Goal: Information Seeking & Learning: Learn about a topic

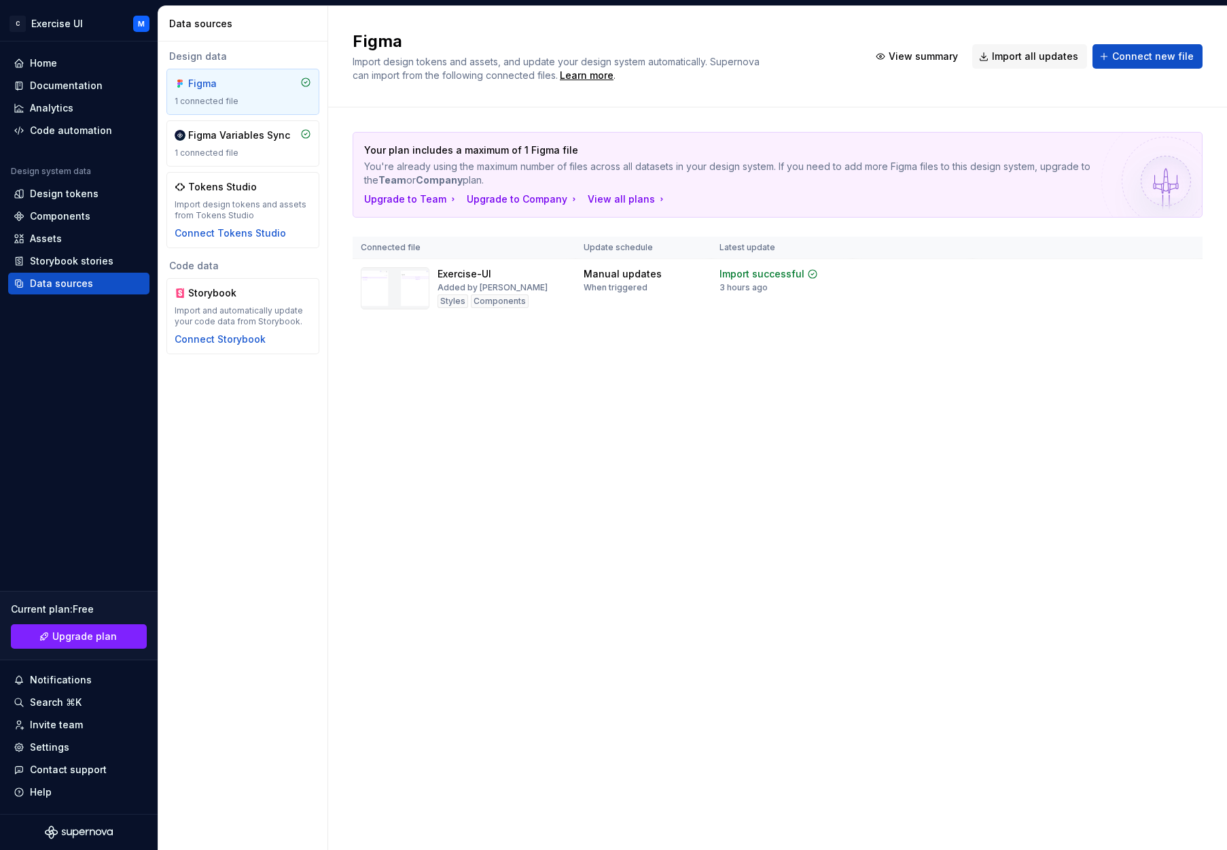
click at [429, 510] on div "Figma Import design tokens and assets, and update your design system automatica…" at bounding box center [777, 427] width 899 height 843
click at [51, 196] on div "Design tokens" at bounding box center [64, 194] width 69 height 14
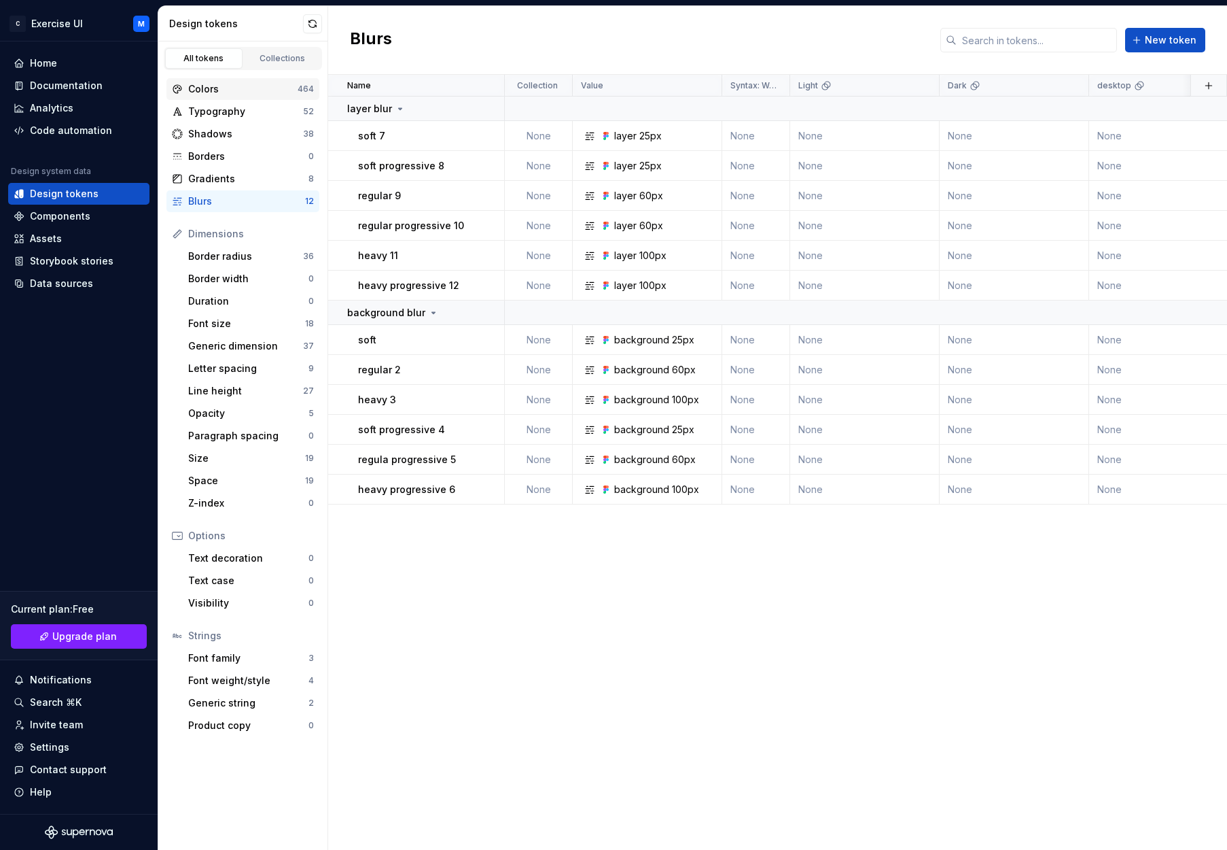
click at [296, 87] on div "Colors" at bounding box center [242, 89] width 109 height 14
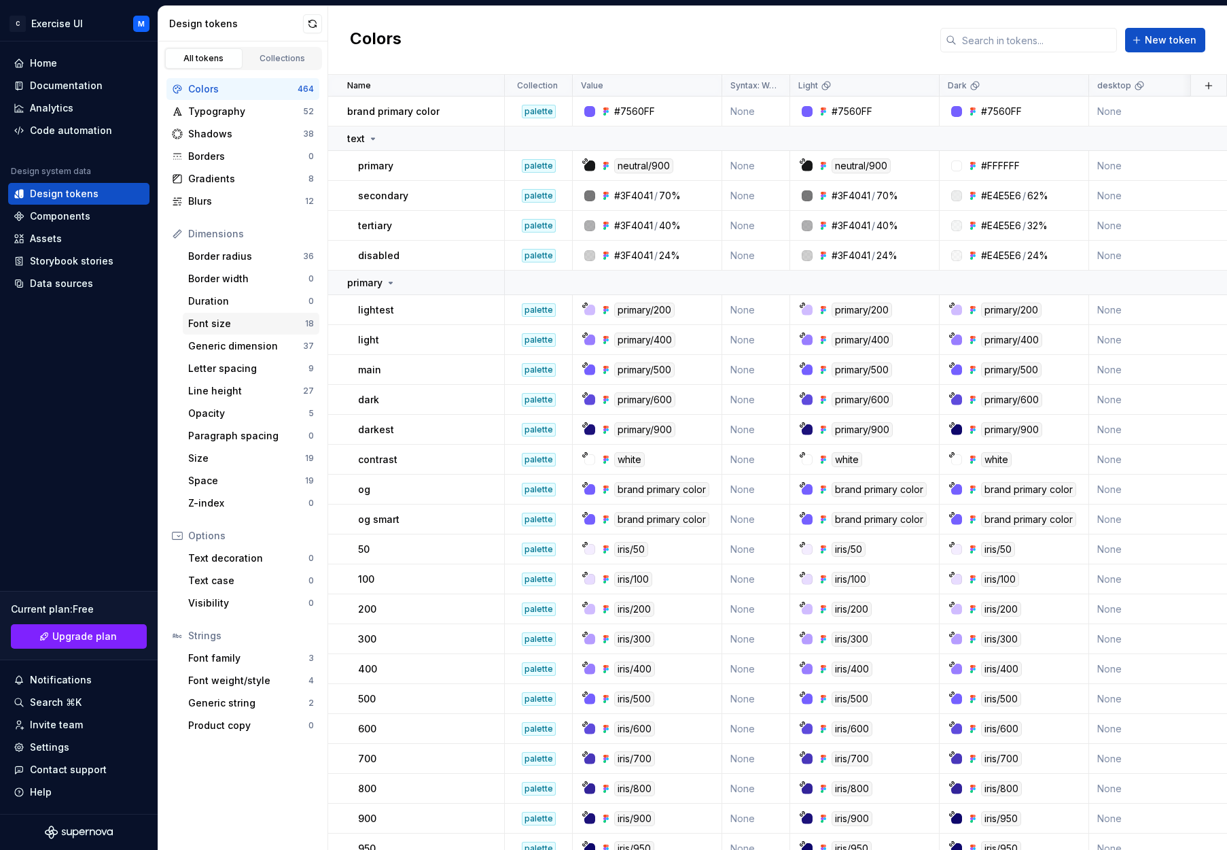
click at [259, 318] on div "Font size" at bounding box center [246, 324] width 117 height 14
click at [253, 345] on div "Generic dimension" at bounding box center [245, 346] width 115 height 14
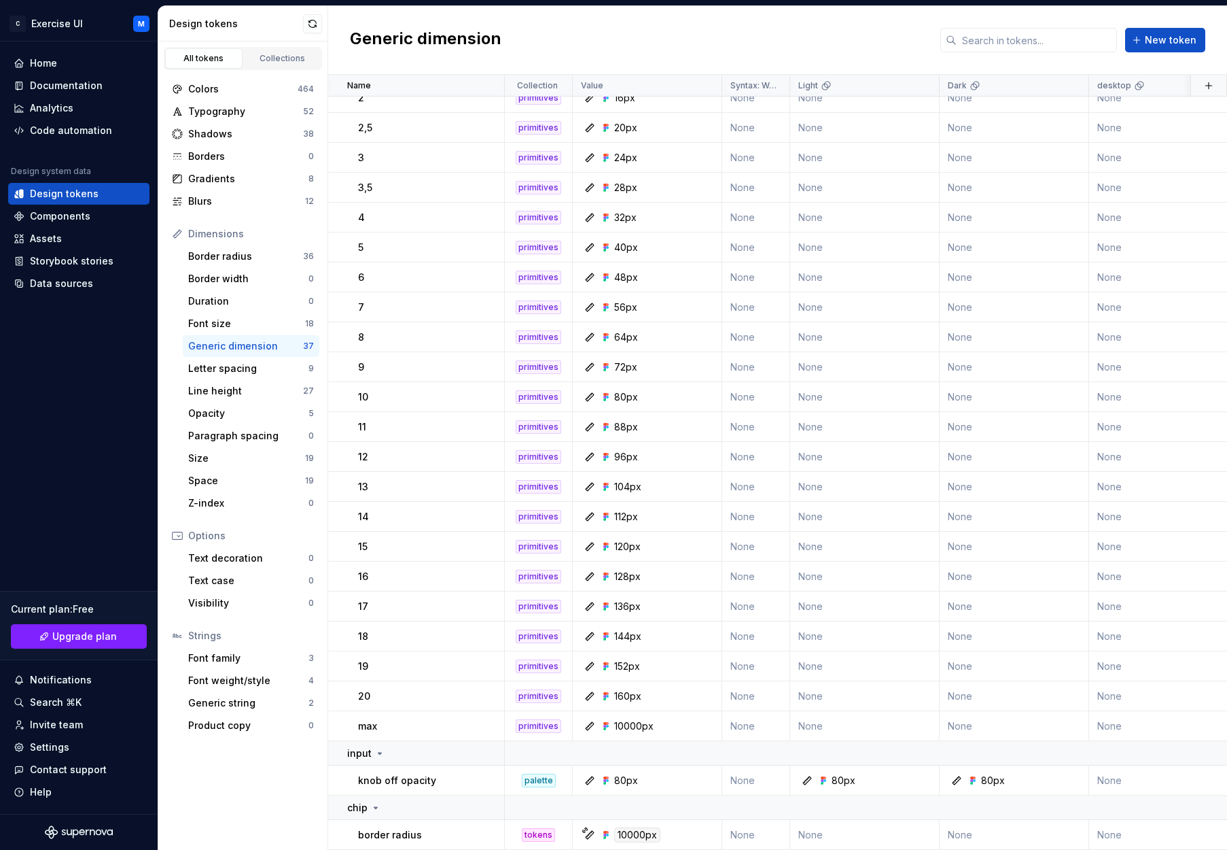
scroll to position [427, 0]
click at [179, 537] on icon at bounding box center [177, 535] width 11 height 11
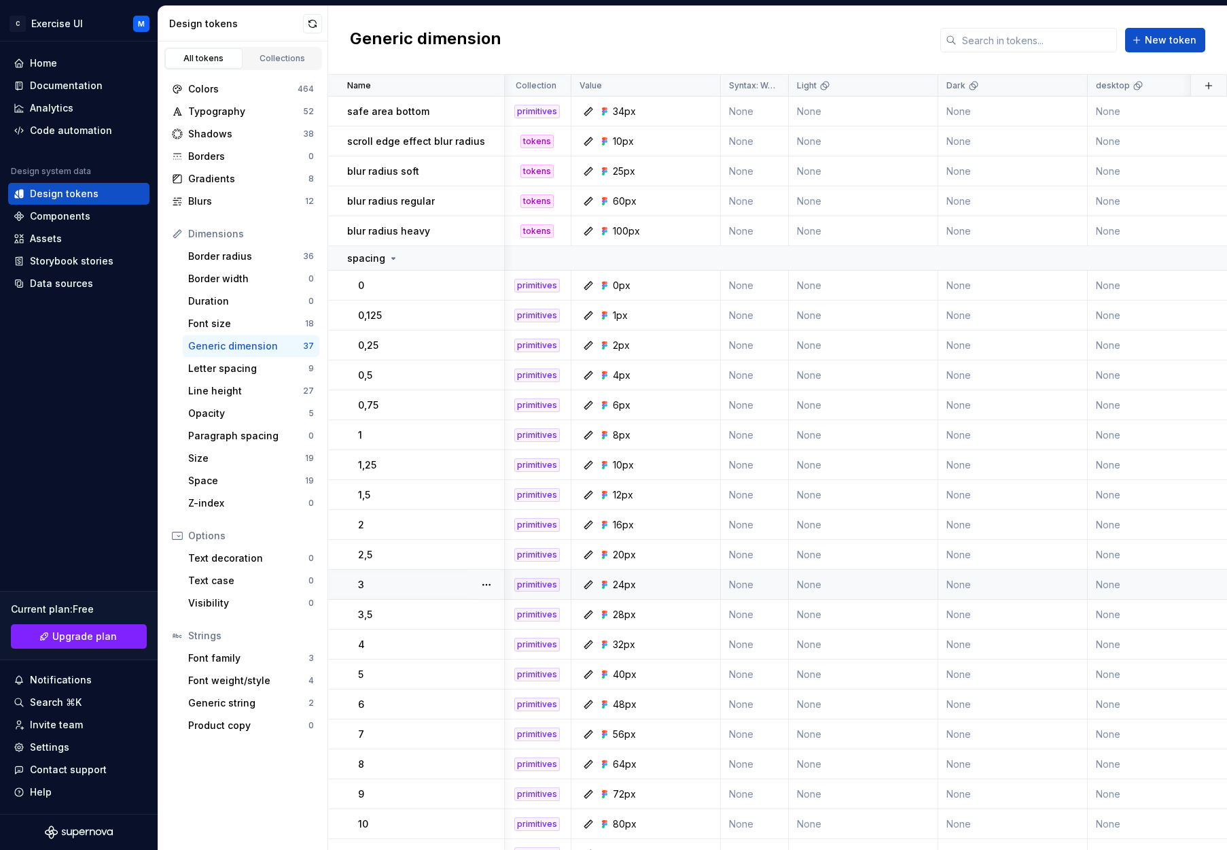
scroll to position [0, 1]
